Goal: Transaction & Acquisition: Purchase product/service

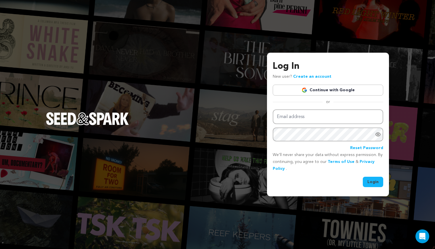
click at [405, 155] on div "Log In New user? Create an account Continue with Google or Email address Passwo…" at bounding box center [217, 124] width 435 height 249
click at [330, 111] on input "Email address" at bounding box center [328, 116] width 111 height 15
type input "[EMAIL_ADDRESS][DOMAIN_NAME]"
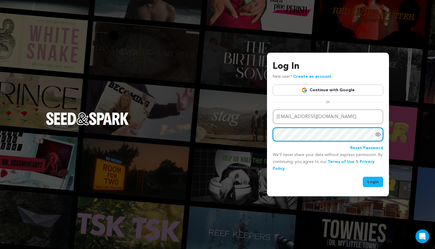
click at [373, 181] on button "Login" at bounding box center [373, 182] width 20 height 10
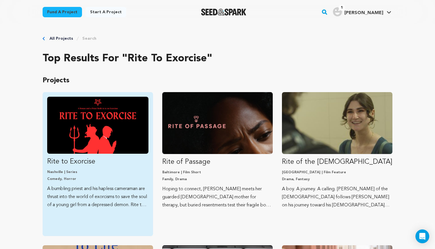
click at [68, 167] on link "Rite to Exorcise Nashville | Series Comedy, Horror A bumbling priest and his ha…" at bounding box center [97, 153] width 101 height 112
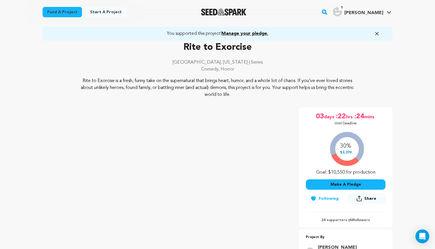
scroll to position [45, 0]
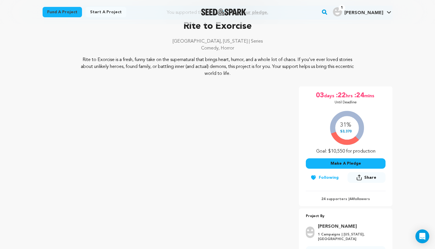
click at [338, 162] on button "Make A Pledge" at bounding box center [346, 163] width 80 height 10
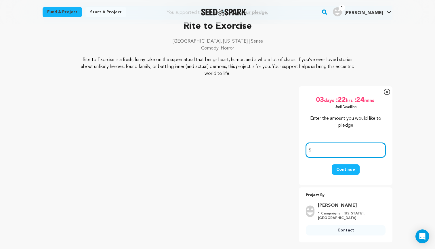
click at [332, 147] on input "number" at bounding box center [346, 150] width 80 height 15
type input "500"
click at [355, 168] on button "Continue" at bounding box center [346, 169] width 28 height 10
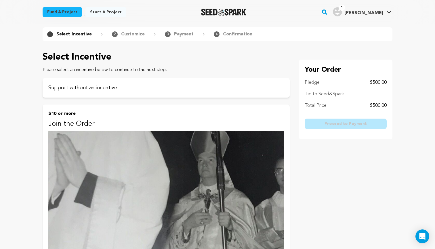
scroll to position [30, 0]
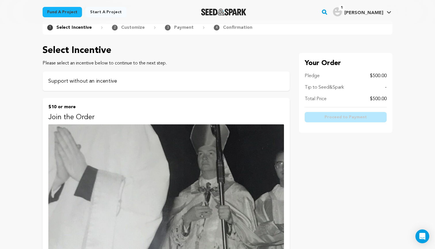
click at [135, 79] on p "Support without an incentive" at bounding box center [166, 81] width 236 height 8
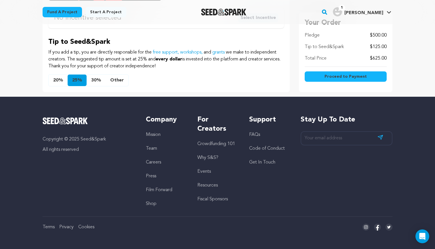
scroll to position [186, 0]
click at [122, 78] on button "Other" at bounding box center [117, 81] width 23 height 12
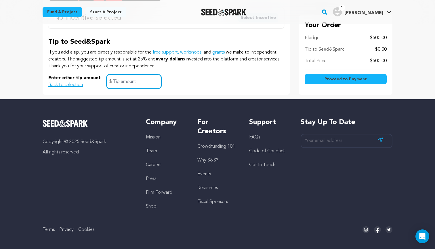
click at [125, 85] on input "text" at bounding box center [134, 81] width 55 height 15
type input "0"
click at [215, 101] on div "Copyright © 2025 Seed&Spark All rights reserved Company Mission Team Careers Pr…" at bounding box center [217, 175] width 368 height 152
click at [341, 82] on button "Proceed to Payment" at bounding box center [346, 79] width 82 height 10
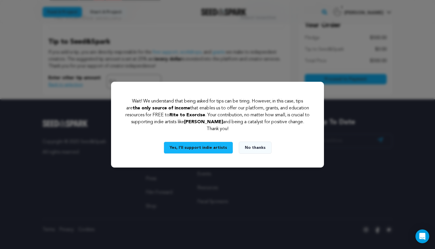
click at [249, 151] on button "No thanks" at bounding box center [255, 148] width 33 height 12
